Goal: Information Seeking & Learning: Learn about a topic

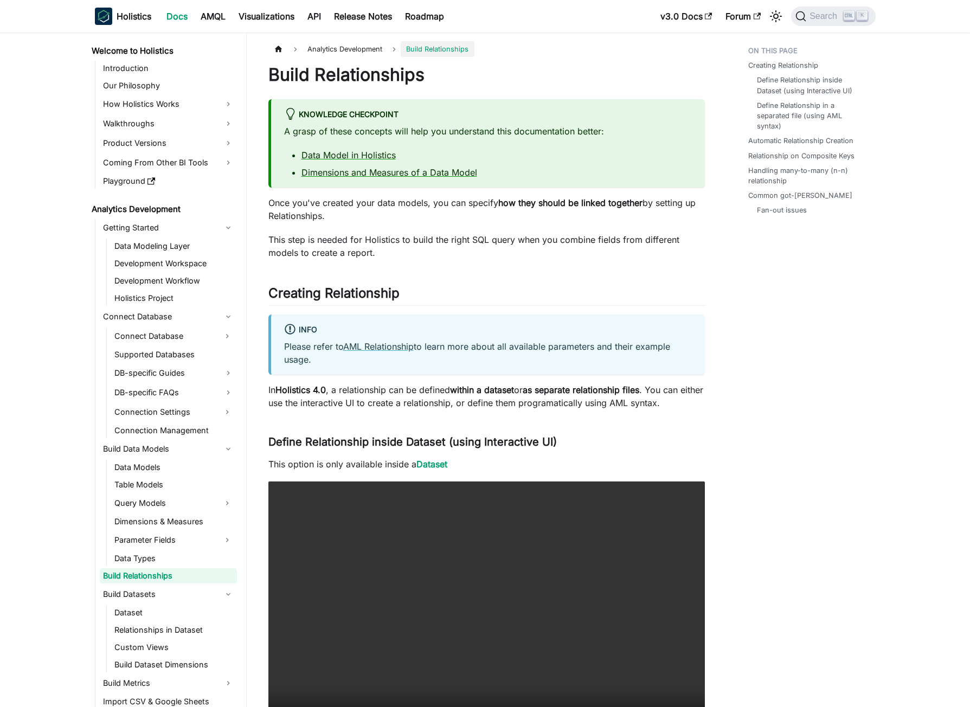
scroll to position [1252, 0]
